Goal: Task Accomplishment & Management: Use online tool/utility

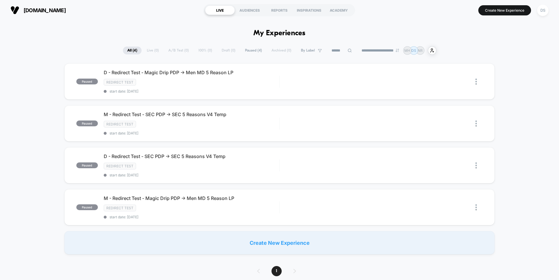
click at [310, 51] on span "By Label" at bounding box center [308, 50] width 14 height 4
click at [331, 49] on input at bounding box center [341, 50] width 29 height 7
click at [509, 14] on button "Create New Experience" at bounding box center [504, 10] width 53 height 10
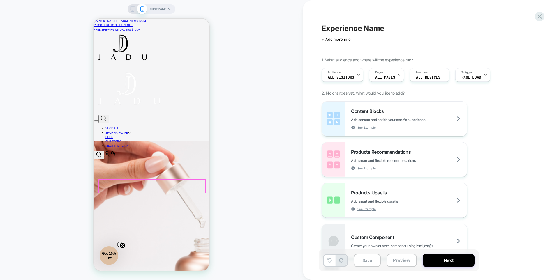
scroll to position [38, 0]
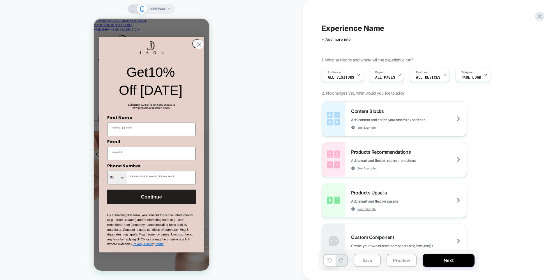
click at [159, 5] on span "HOMEPAGE" at bounding box center [158, 8] width 16 height 9
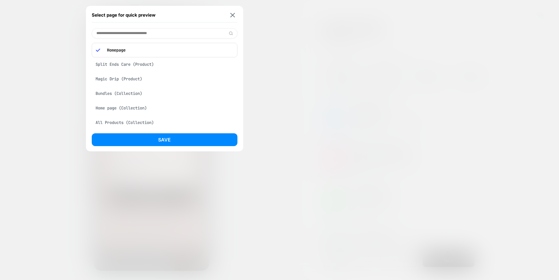
click at [129, 81] on div "Magic Drip (Product)" at bounding box center [165, 78] width 146 height 11
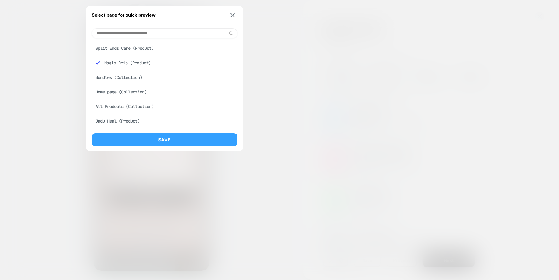
click at [145, 137] on button "Save" at bounding box center [165, 139] width 146 height 13
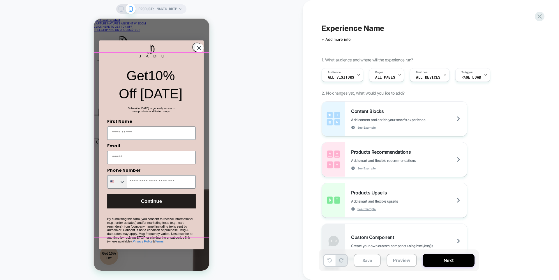
scroll to position [0, 0]
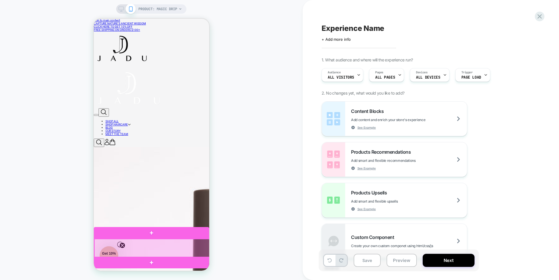
click at [174, 250] on div at bounding box center [151, 248] width 115 height 19
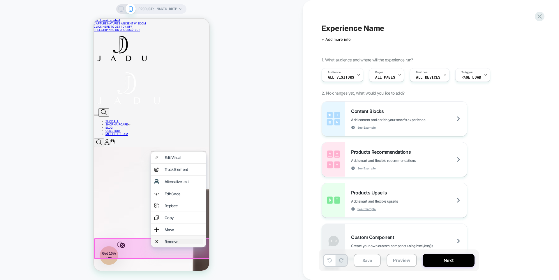
click at [176, 244] on div "Remove" at bounding box center [183, 241] width 38 height 5
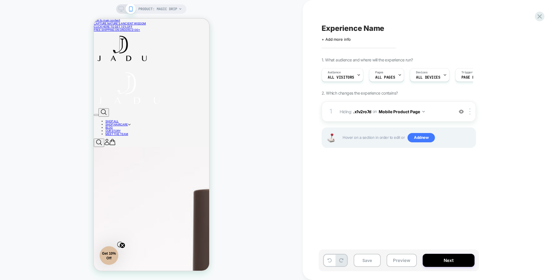
click at [184, 271] on div at bounding box center [151, 144] width 116 height 253
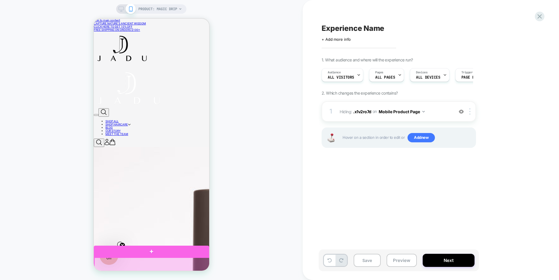
click at [183, 270] on div at bounding box center [151, 265] width 115 height 14
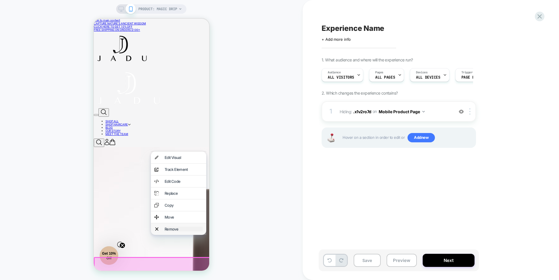
click at [182, 231] on div "Remove" at bounding box center [183, 229] width 38 height 5
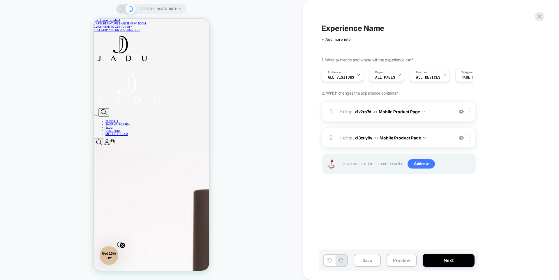
click at [359, 27] on span "Experience Name" at bounding box center [352, 28] width 63 height 9
type textarea "*"
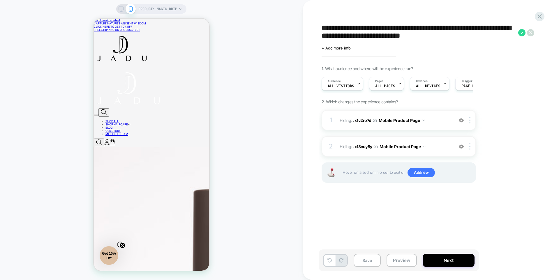
click at [321, 36] on div "**********" at bounding box center [428, 140] width 218 height 268
click at [323, 37] on textarea "**********" at bounding box center [418, 32] width 194 height 17
type textarea "**********"
click at [121, 10] on icon at bounding box center [121, 10] width 0 height 1
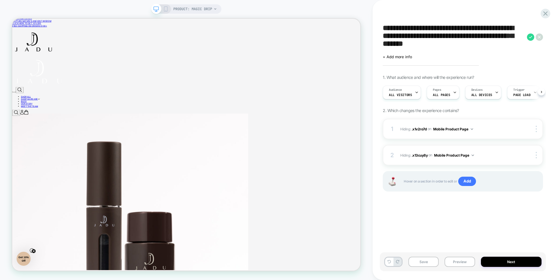
scroll to position [0, 0]
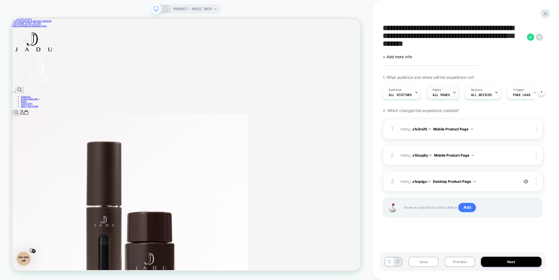
click at [444, 96] on span "ALL PAGES" at bounding box center [440, 95] width 17 height 4
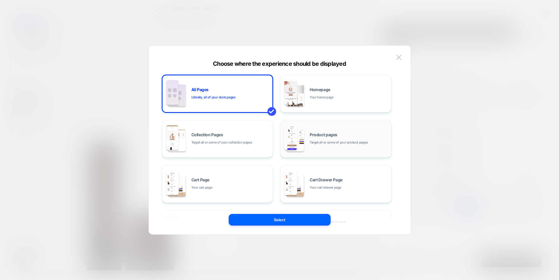
click at [304, 131] on img at bounding box center [295, 141] width 18 height 22
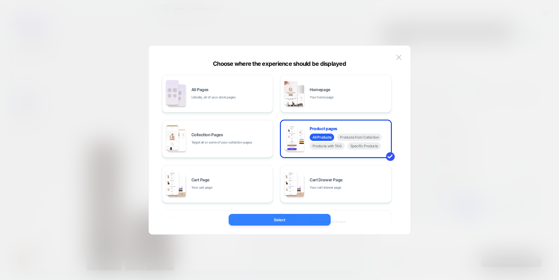
click at [277, 222] on button "Select" at bounding box center [280, 220] width 102 height 12
